Goal: Information Seeking & Learning: Learn about a topic

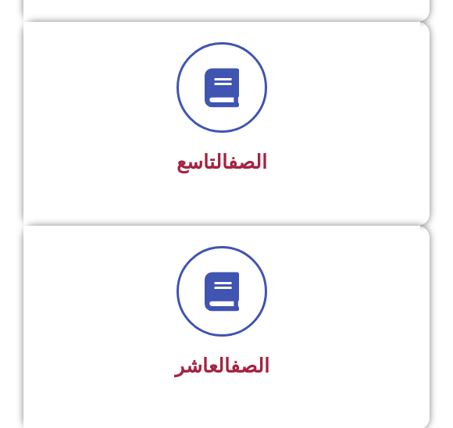
scroll to position [1977, 0]
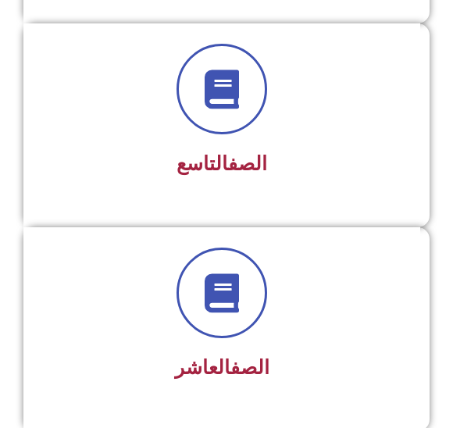
click at [254, 164] on link "الصف" at bounding box center [247, 163] width 39 height 23
click at [183, 173] on span "الصف التاسع" at bounding box center [222, 163] width 91 height 23
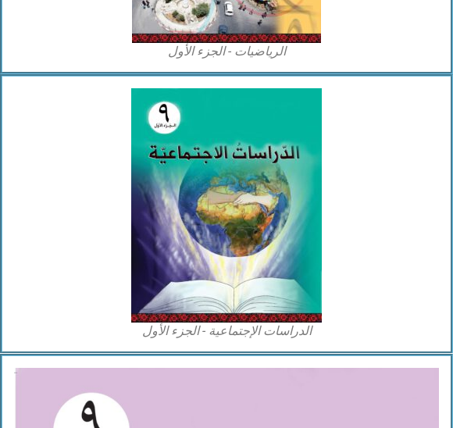
scroll to position [1609, 0]
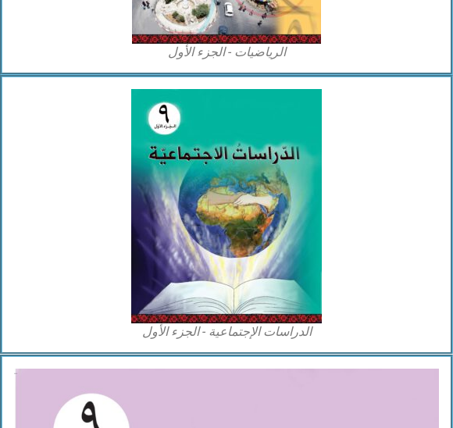
click at [319, 186] on img at bounding box center [226, 206] width 191 height 234
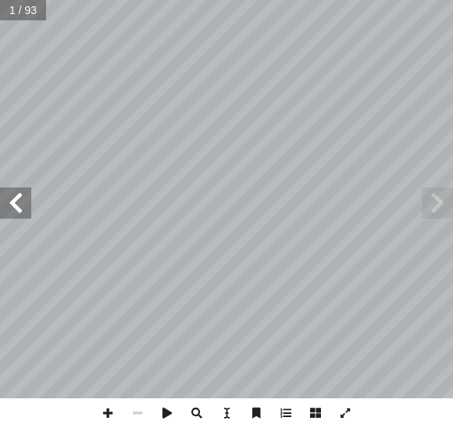
click at [15, 203] on span at bounding box center [15, 202] width 31 height 31
click at [30, 197] on span at bounding box center [15, 202] width 31 height 31
click at [20, 194] on span at bounding box center [15, 202] width 31 height 31
click at [16, 200] on span at bounding box center [15, 202] width 31 height 31
click at [22, 195] on span at bounding box center [15, 202] width 31 height 31
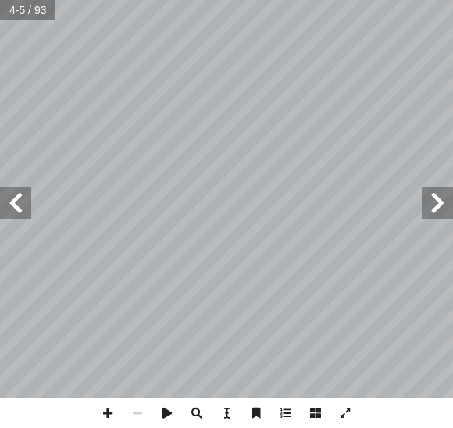
click at [20, 190] on span at bounding box center [15, 202] width 31 height 31
click at [10, 205] on span at bounding box center [15, 202] width 31 height 31
click at [12, 194] on span at bounding box center [15, 202] width 31 height 31
click at [11, 195] on span at bounding box center [15, 202] width 31 height 31
click at [10, 188] on span at bounding box center [15, 202] width 31 height 31
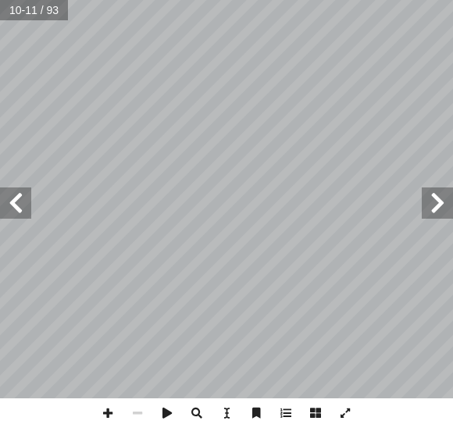
click at [9, 207] on span at bounding box center [15, 202] width 31 height 31
click at [24, 209] on span at bounding box center [15, 202] width 31 height 31
